Goal: Transaction & Acquisition: Purchase product/service

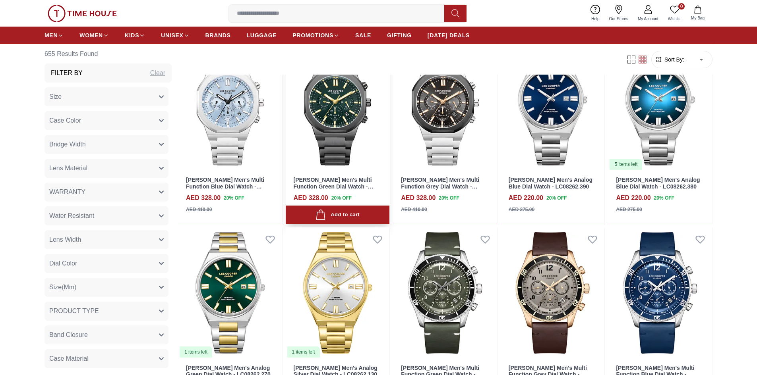
scroll to position [675, 0]
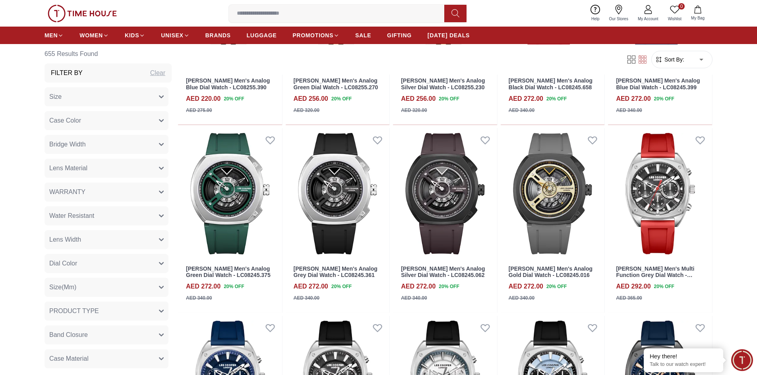
scroll to position [1470, 0]
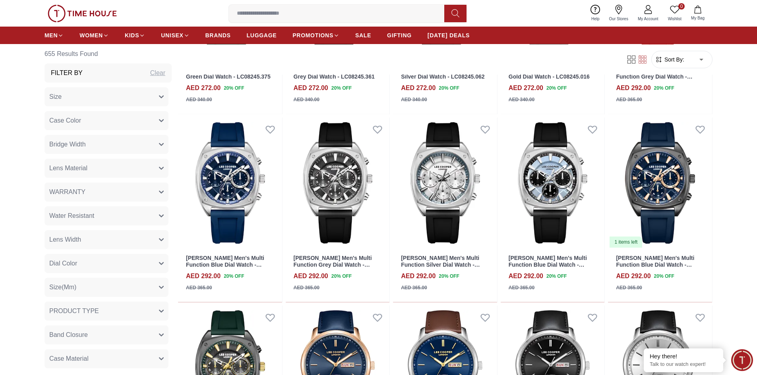
click at [150, 73] on div "Clear" at bounding box center [157, 73] width 15 height 10
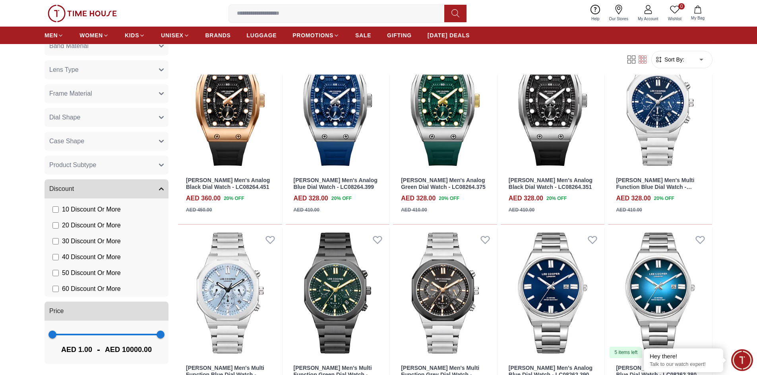
scroll to position [437, 0]
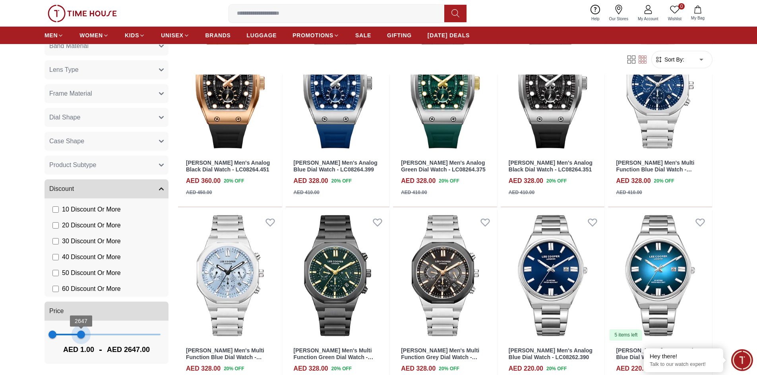
drag, startPoint x: 153, startPoint y: 334, endPoint x: 79, endPoint y: 334, distance: 73.1
click at [79, 334] on span "2647" at bounding box center [81, 335] width 8 height 8
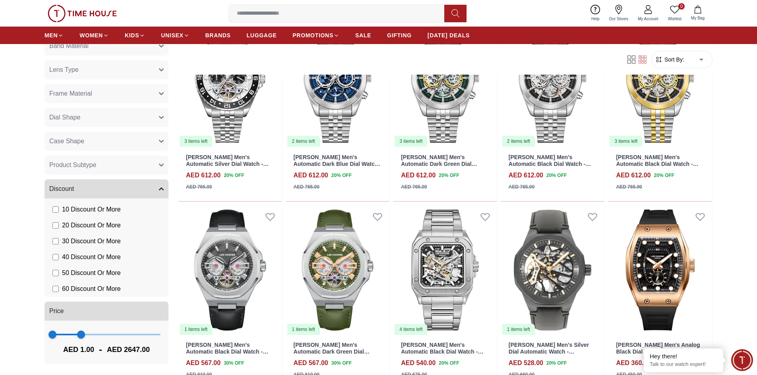
scroll to position [477, 0]
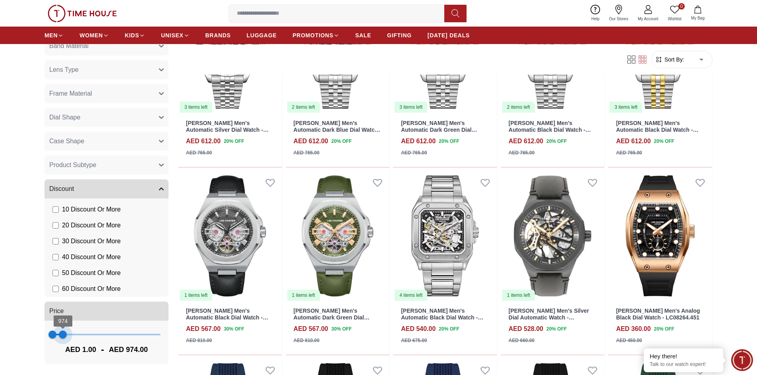
type input "****"
drag, startPoint x: 80, startPoint y: 334, endPoint x: 64, endPoint y: 334, distance: 16.3
click at [64, 334] on span "1090" at bounding box center [64, 335] width 8 height 8
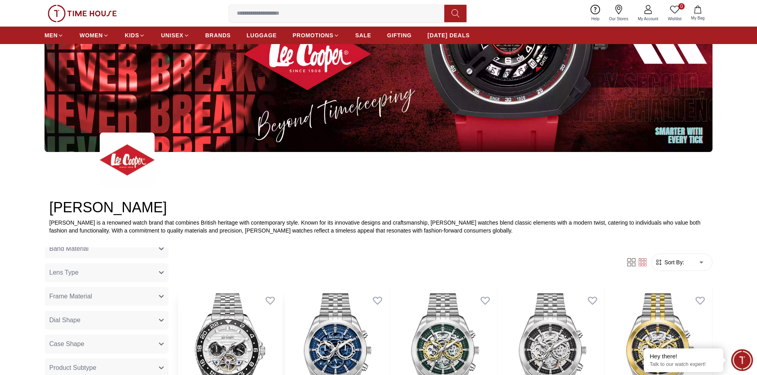
scroll to position [238, 0]
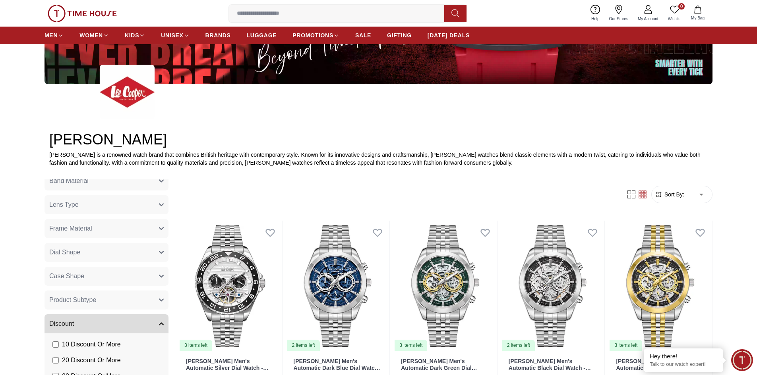
click at [159, 322] on icon "button" at bounding box center [161, 324] width 5 height 5
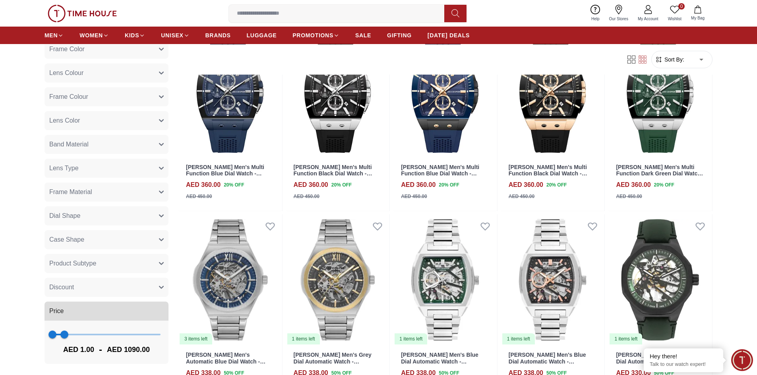
scroll to position [834, 0]
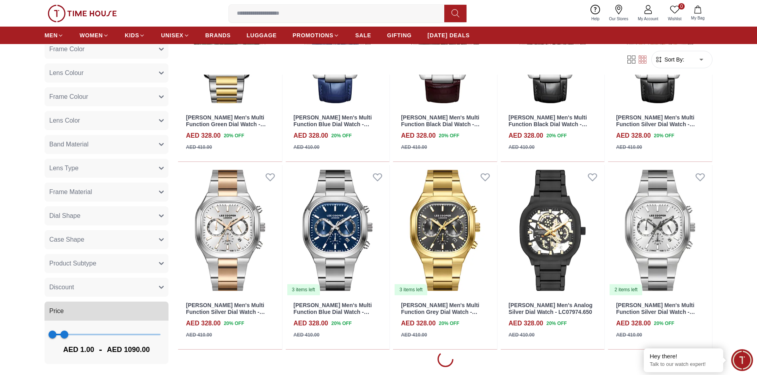
scroll to position [1629, 0]
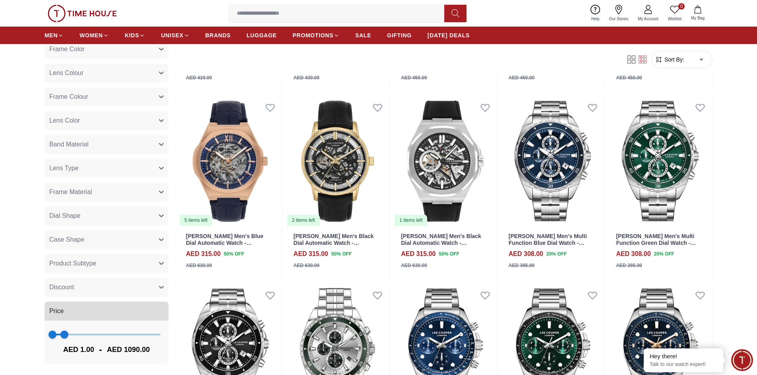
scroll to position [2105, 0]
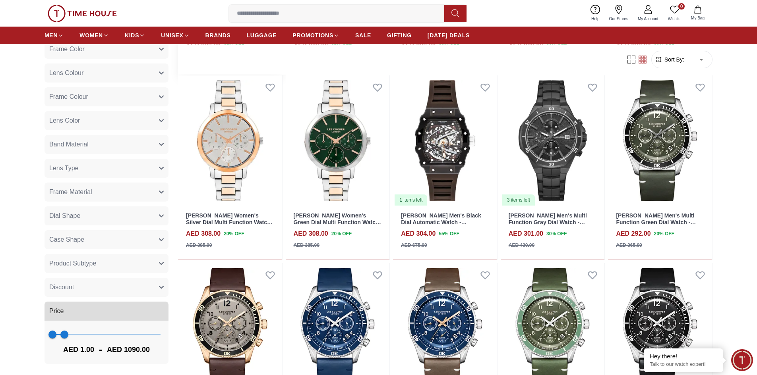
scroll to position [3019, 0]
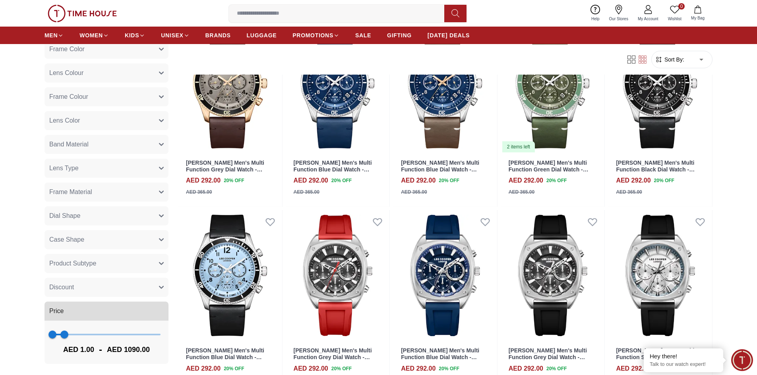
scroll to position [3413, 0]
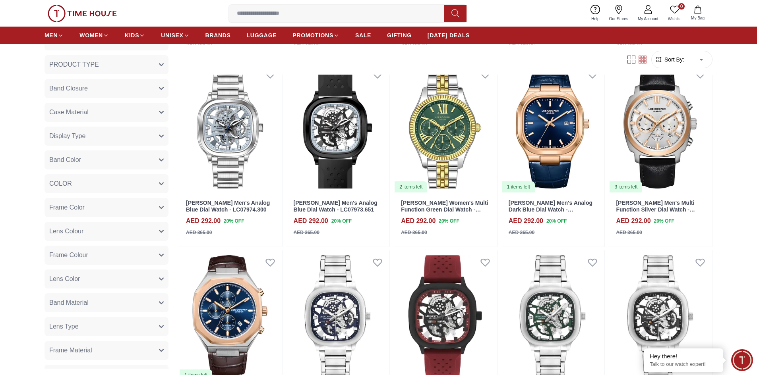
scroll to position [246, 0]
